Goal: Task Accomplishment & Management: Manage account settings

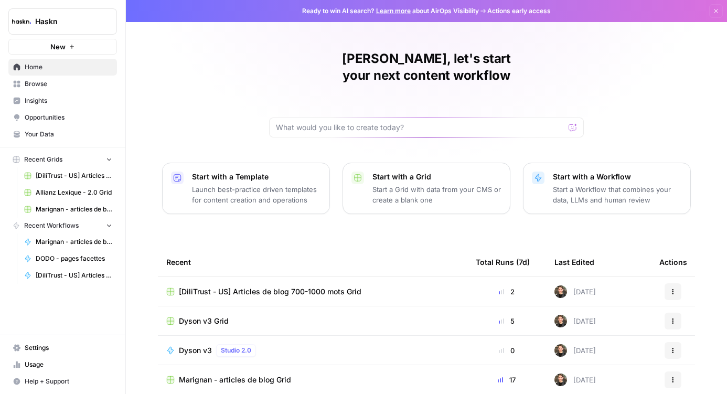
click at [41, 82] on span "Browse" at bounding box center [69, 83] width 88 height 9
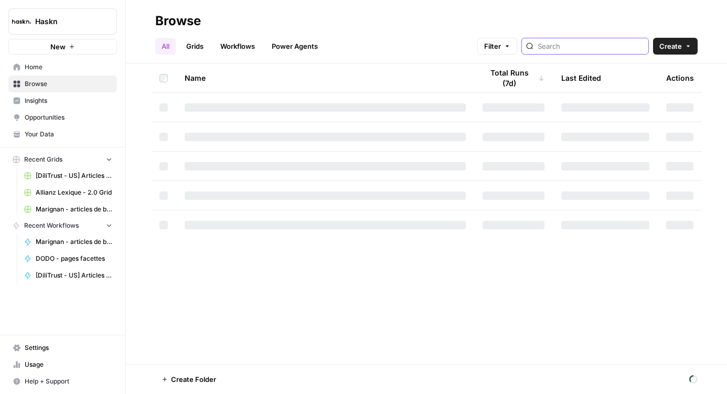
click at [615, 49] on input "search" at bounding box center [591, 46] width 107 height 10
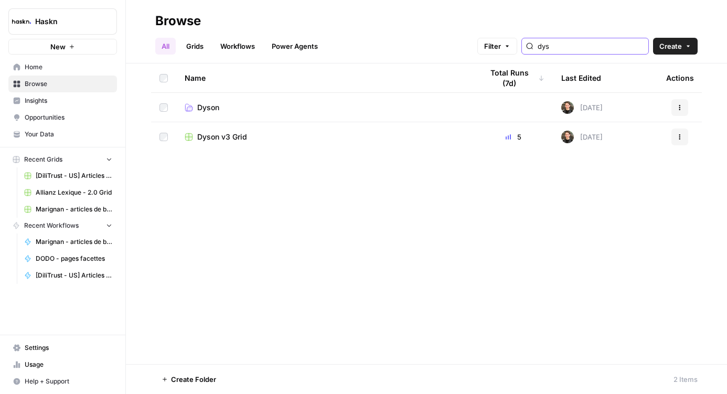
type input "dys"
click at [230, 105] on link "Dyson" at bounding box center [325, 107] width 281 height 10
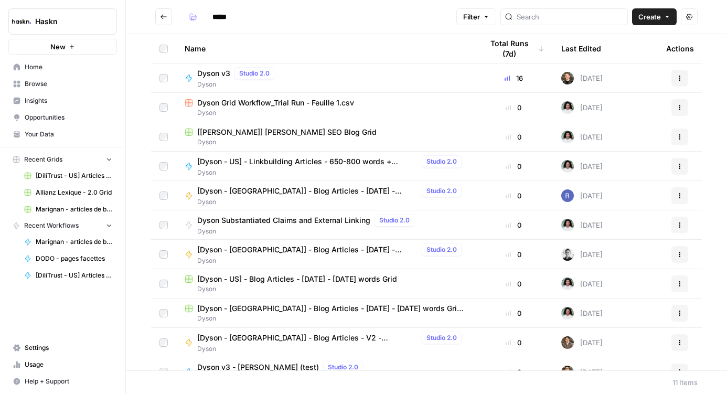
click at [159, 14] on button "Go back" at bounding box center [163, 16] width 17 height 17
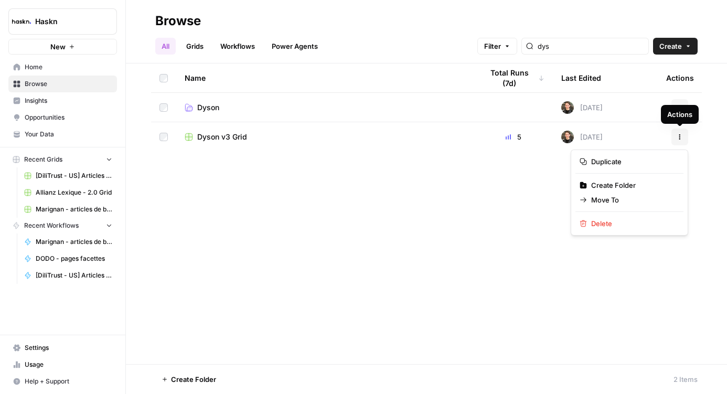
click at [682, 131] on button "Actions" at bounding box center [680, 137] width 17 height 17
click at [636, 200] on span "Move To" at bounding box center [634, 200] width 84 height 10
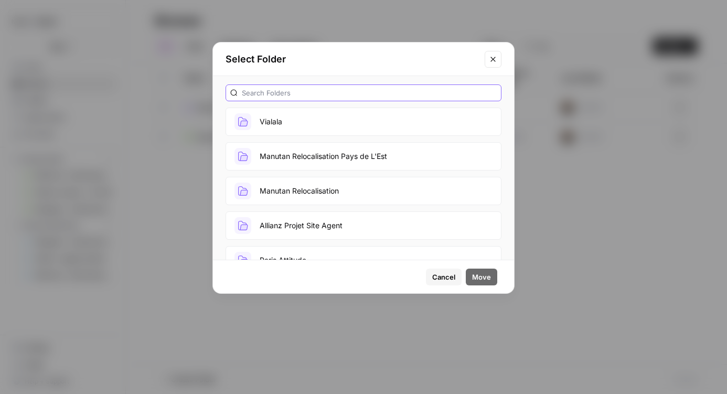
click at [292, 89] on input "text" at bounding box center [369, 93] width 255 height 10
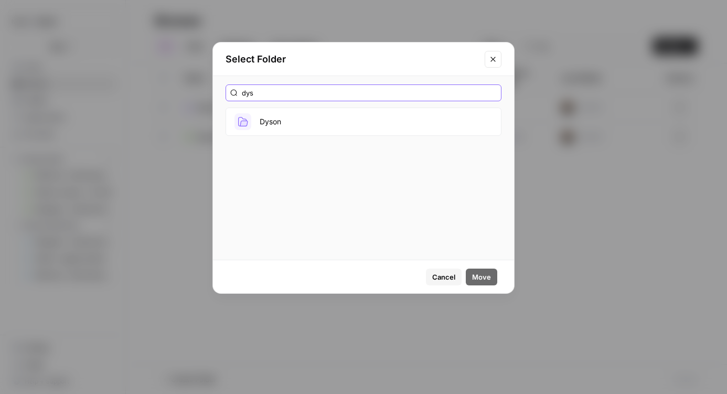
type input "dys"
click at [284, 114] on button "Dyson" at bounding box center [364, 122] width 276 height 28
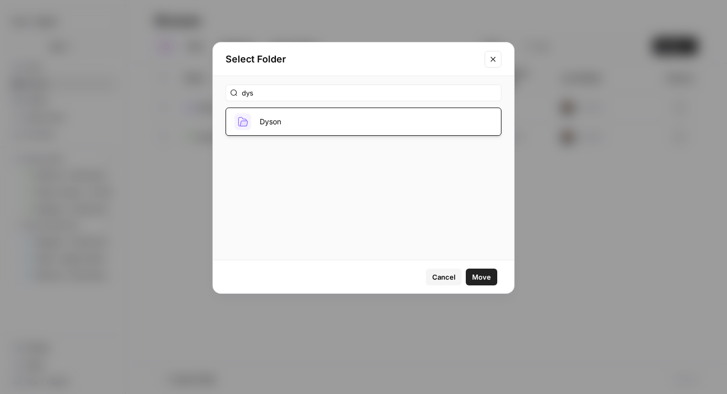
click at [480, 278] on span "Move" at bounding box center [481, 277] width 19 height 10
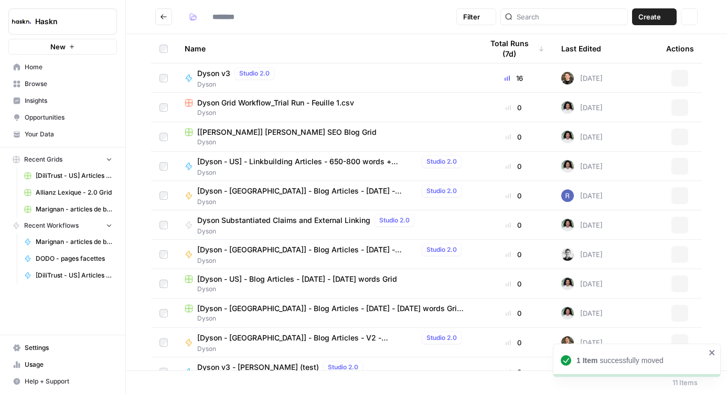
type input "*****"
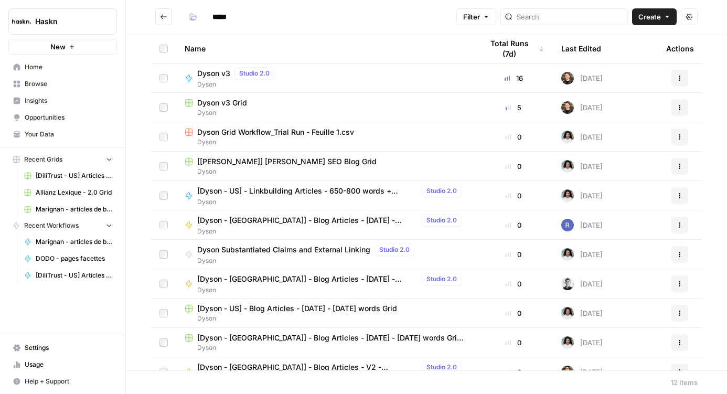
click at [230, 105] on span "Dyson v3 Grid" at bounding box center [222, 103] width 50 height 10
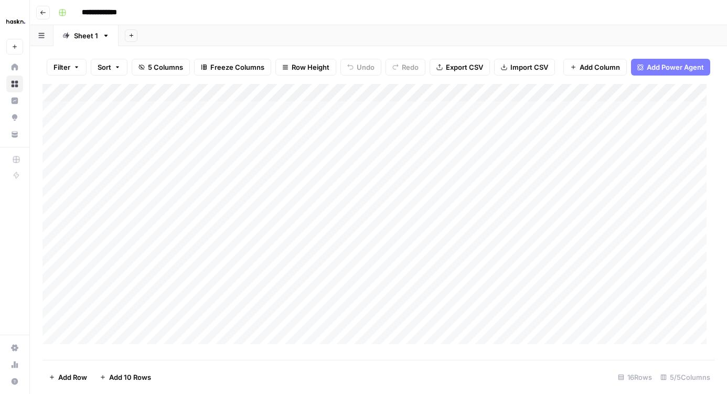
scroll to position [2, 0]
